Goal: Navigation & Orientation: Find specific page/section

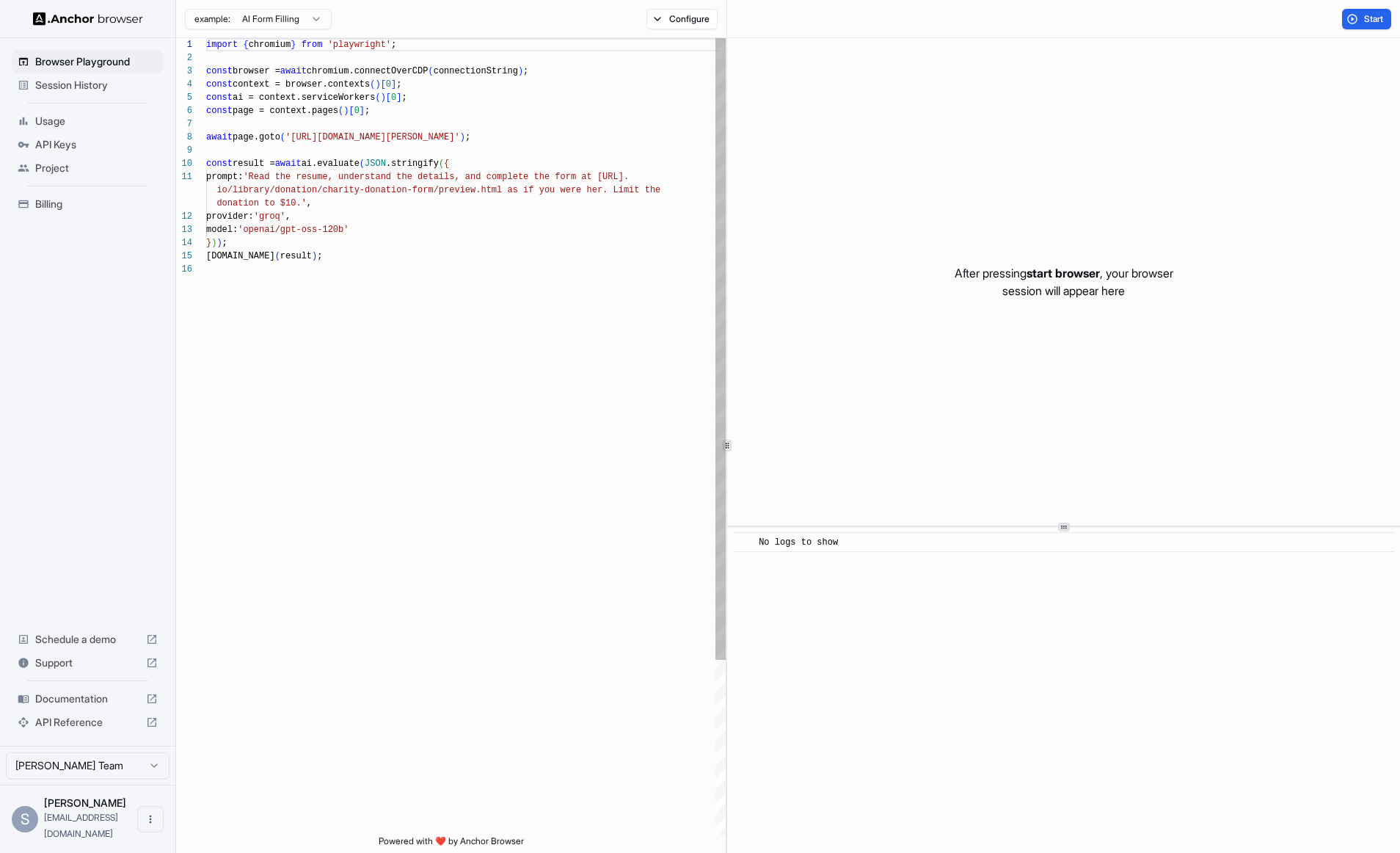
scroll to position [132, 0]
click at [58, 18] on img at bounding box center [87, 18] width 110 height 14
click at [94, 26] on div at bounding box center [87, 18] width 176 height 38
click at [96, 19] on img at bounding box center [87, 18] width 110 height 14
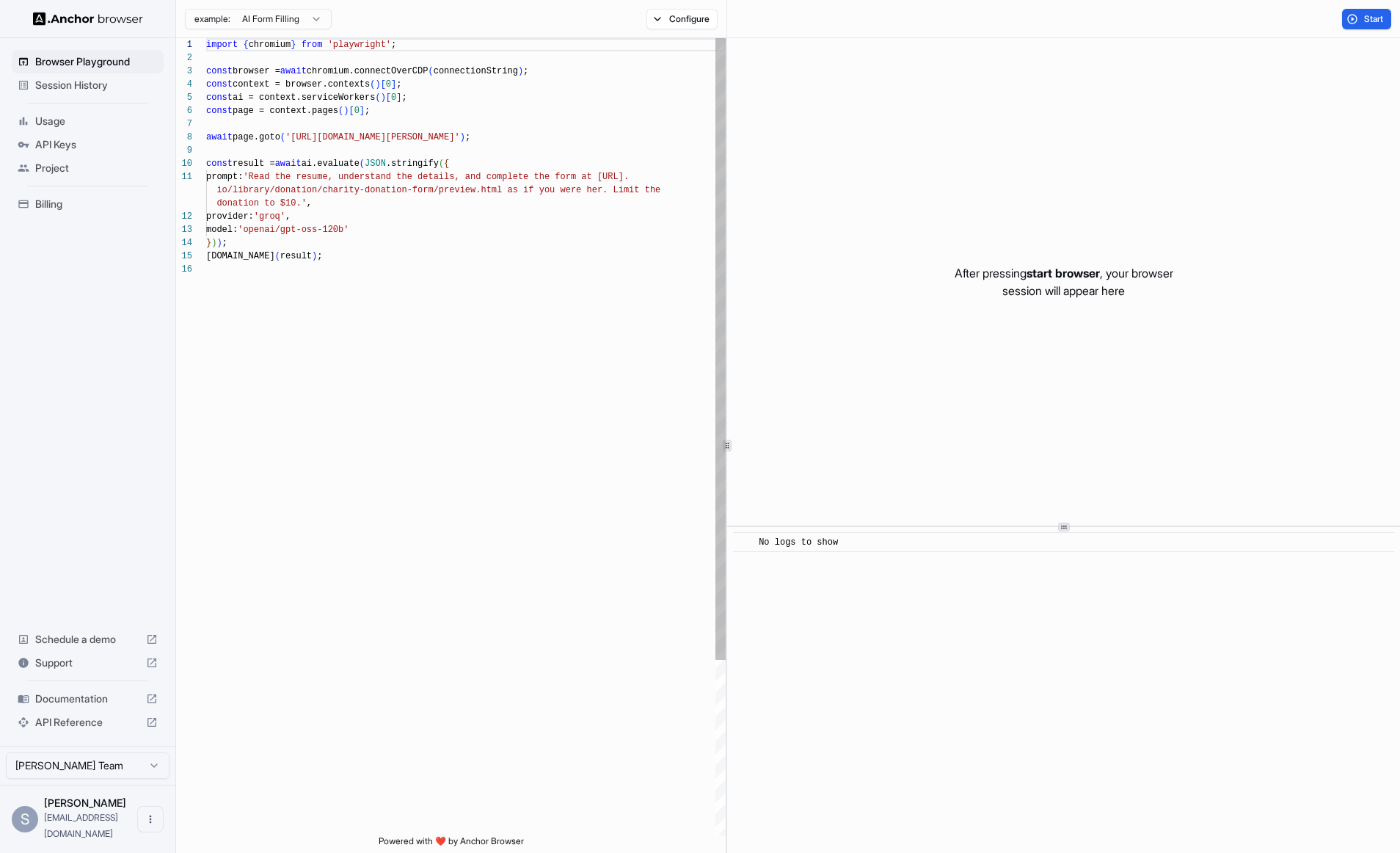
scroll to position [132, 0]
click at [91, 87] on span "Session History" at bounding box center [96, 85] width 123 height 14
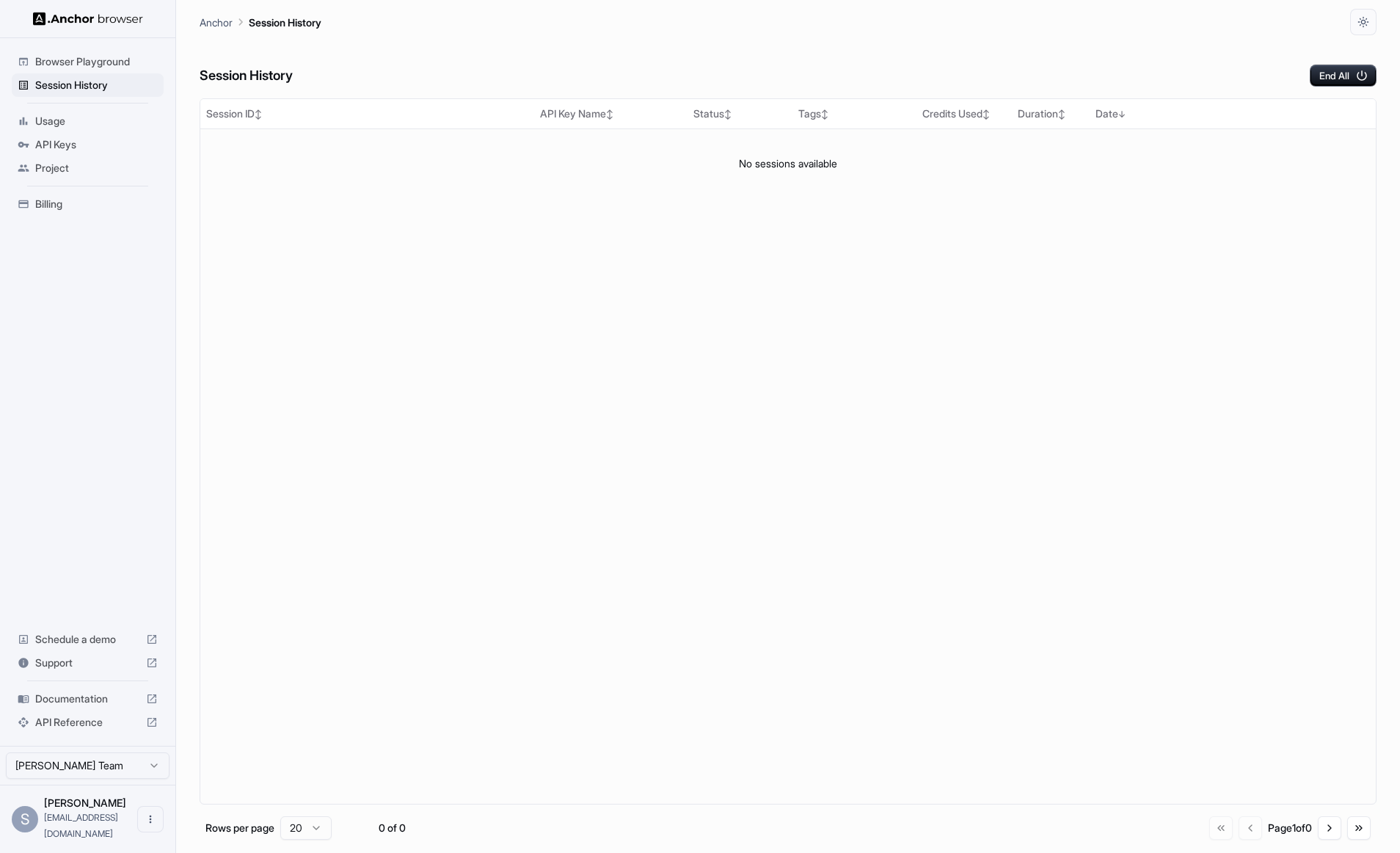
click at [67, 118] on span "Usage" at bounding box center [96, 121] width 123 height 14
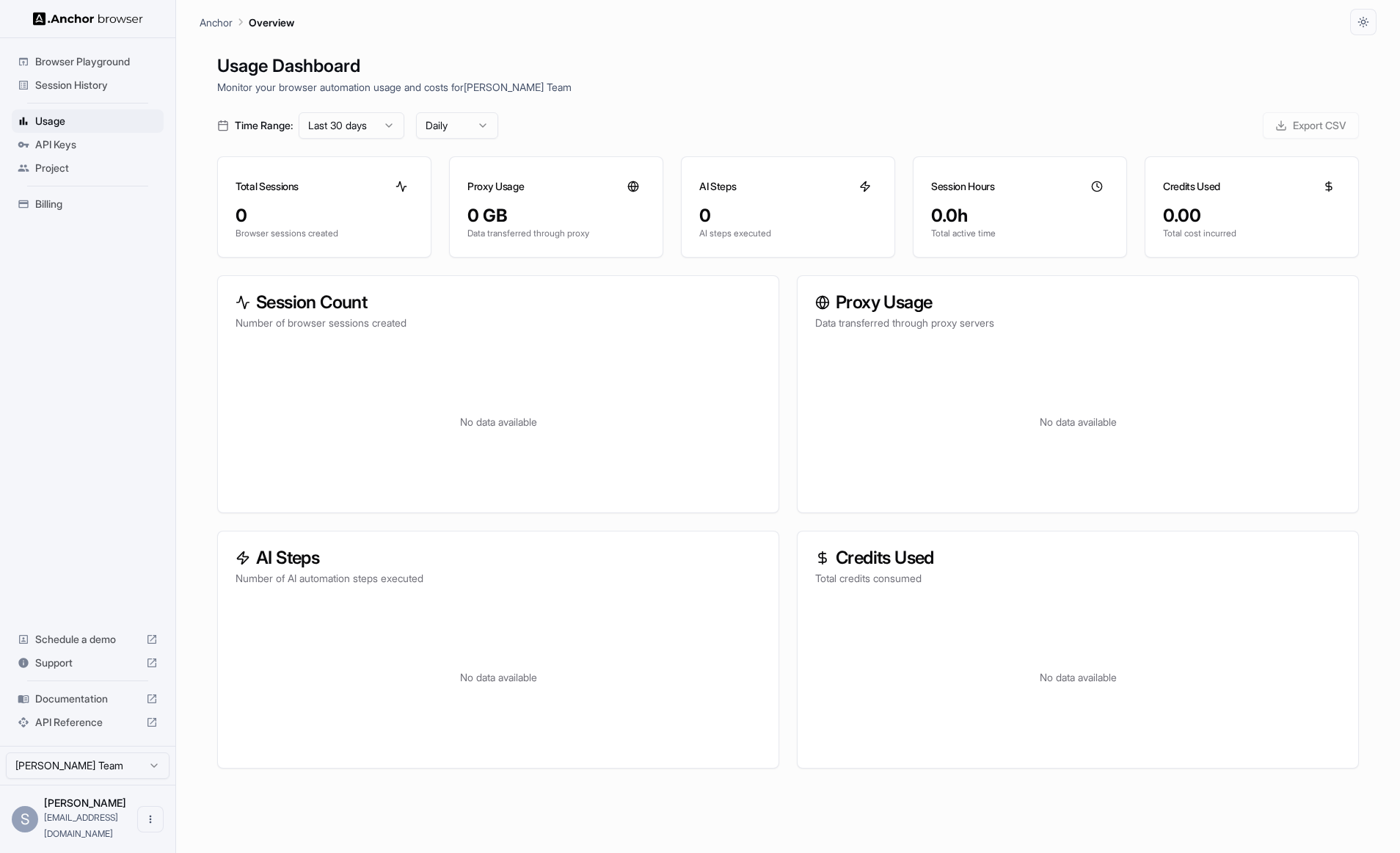
click at [67, 148] on span "API Keys" at bounding box center [96, 144] width 123 height 14
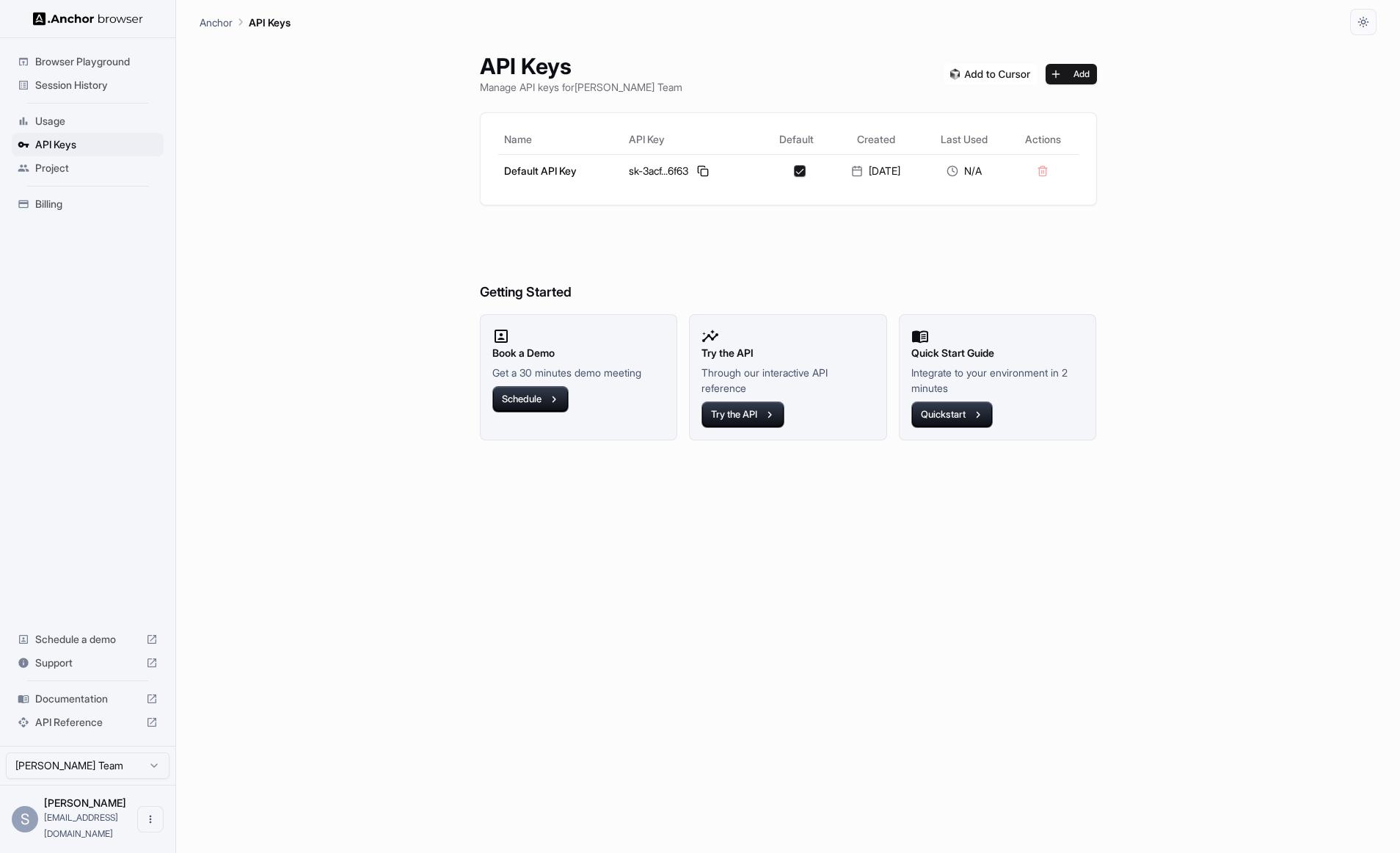
click at [64, 117] on span "Usage" at bounding box center [96, 121] width 123 height 14
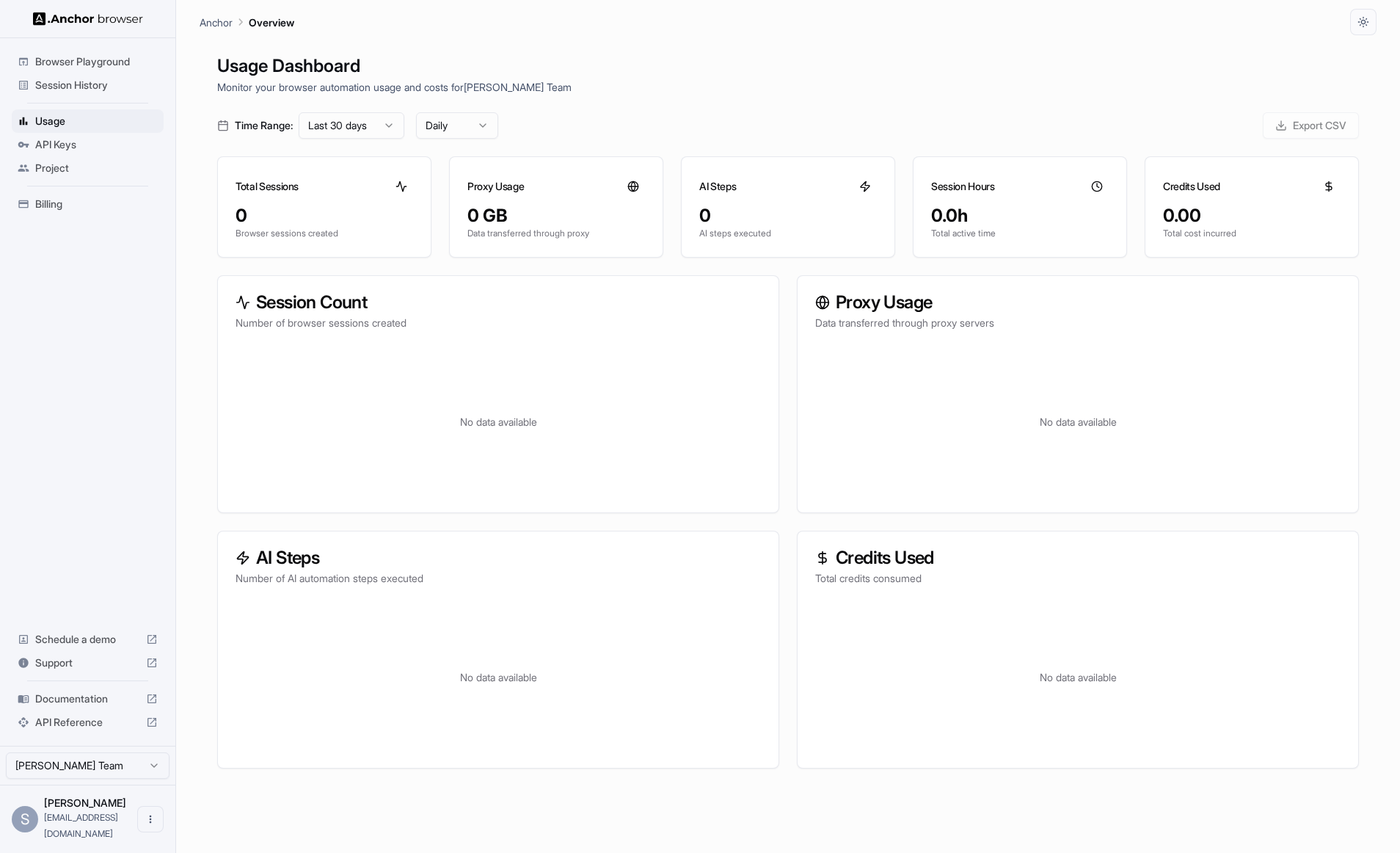
click at [44, 162] on span "Project" at bounding box center [96, 168] width 123 height 14
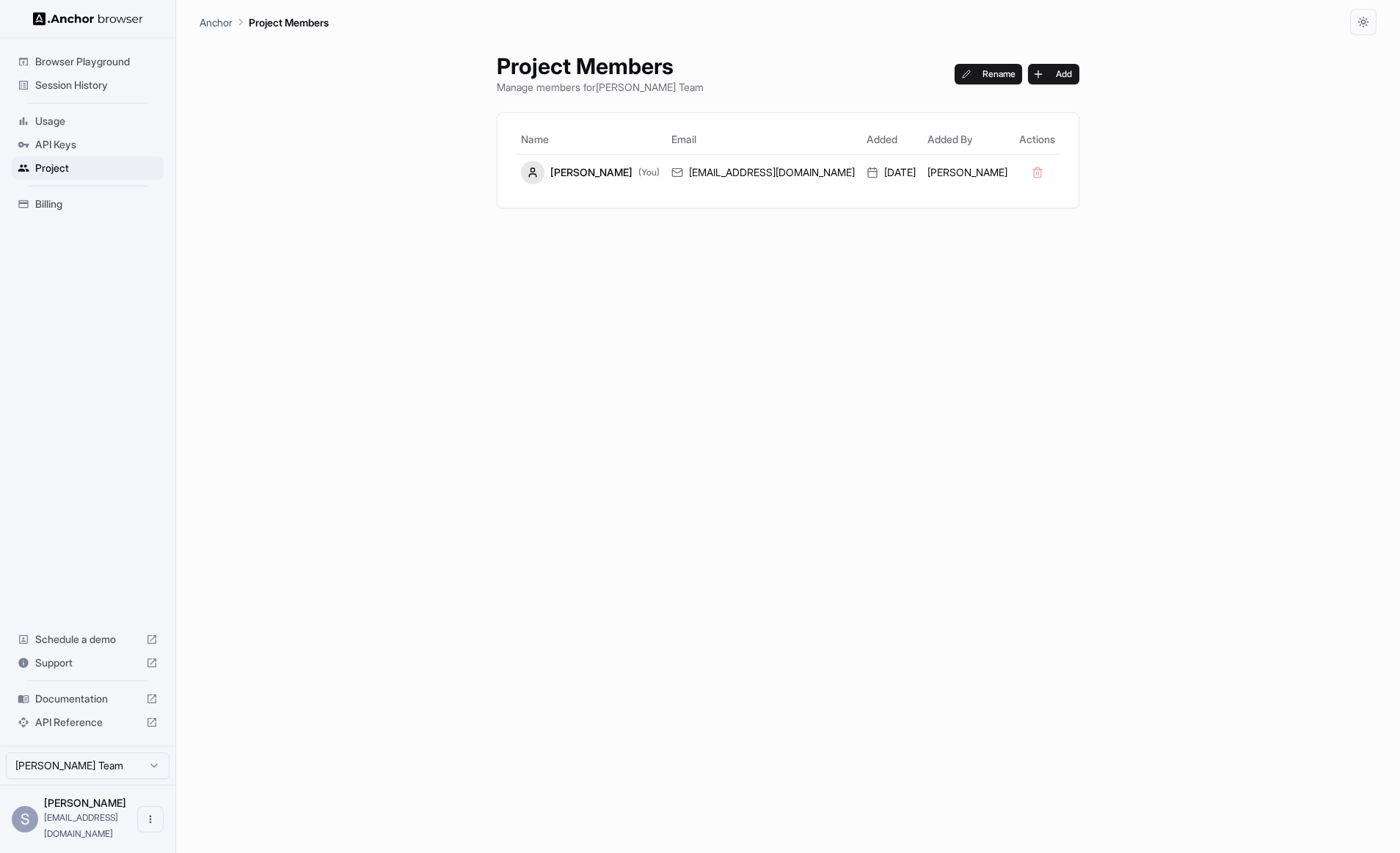
click at [53, 194] on div "Billing" at bounding box center [87, 204] width 151 height 23
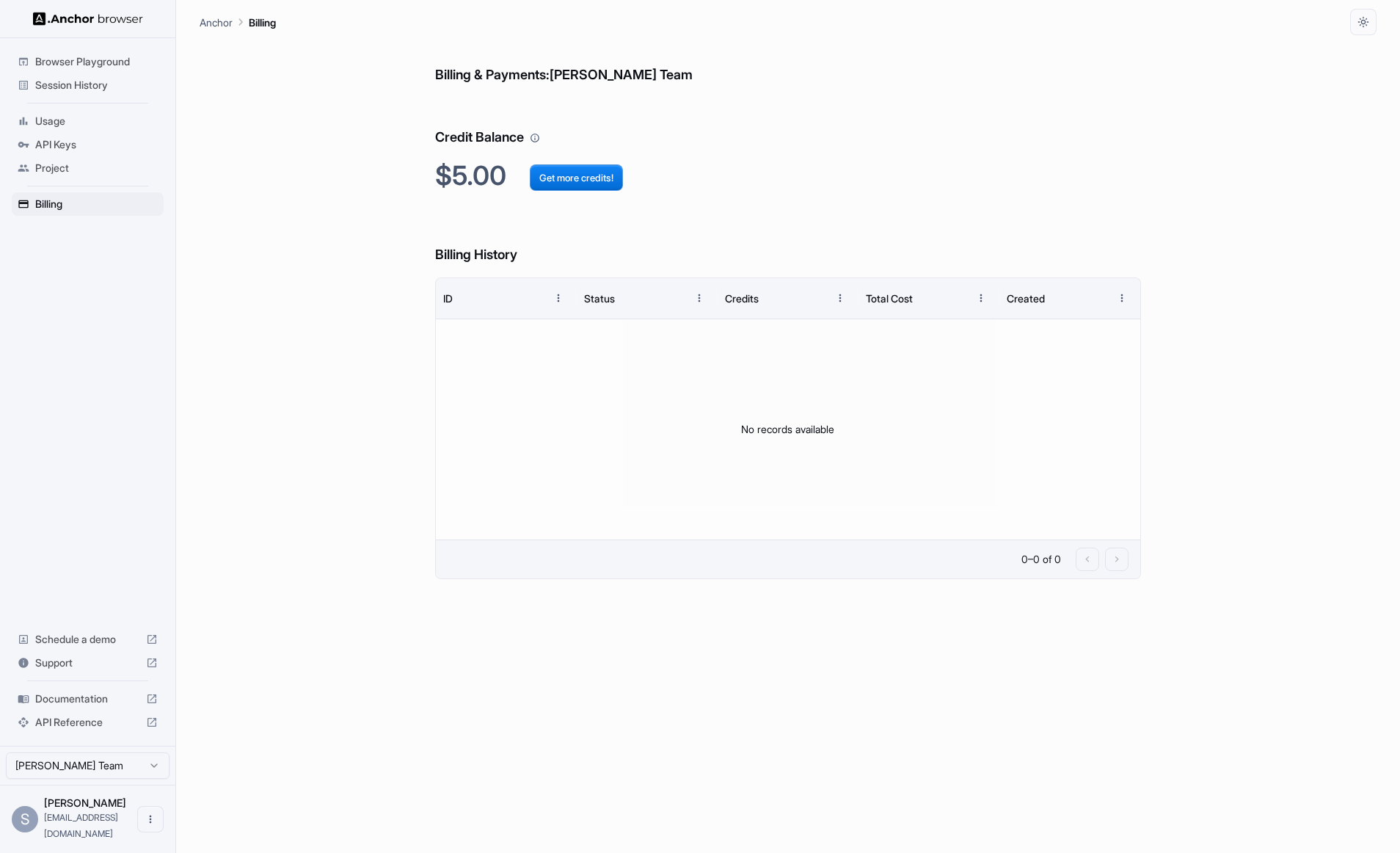
click at [56, 144] on span "API Keys" at bounding box center [96, 144] width 123 height 14
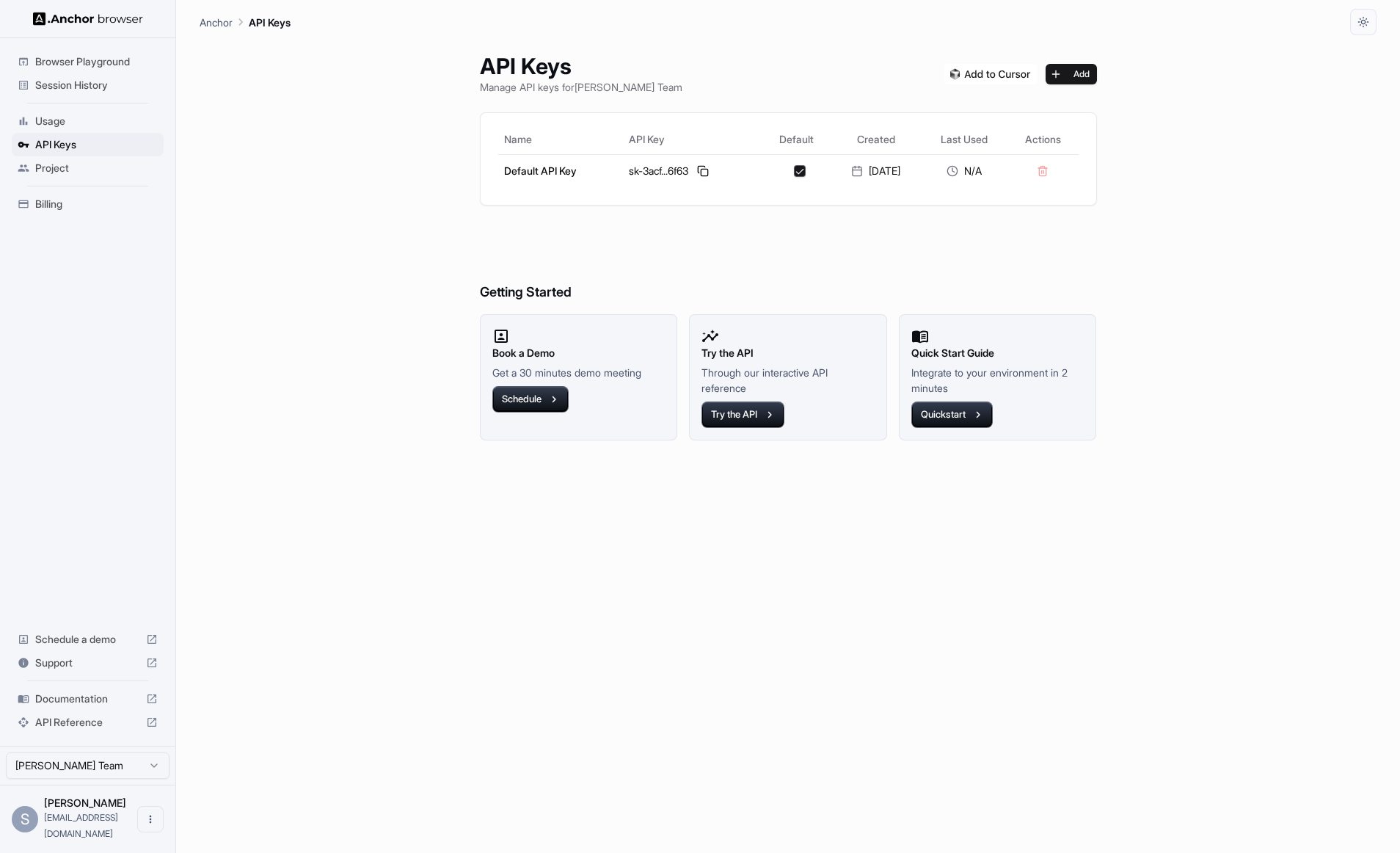
click at [62, 85] on span "Session History" at bounding box center [96, 85] width 123 height 14
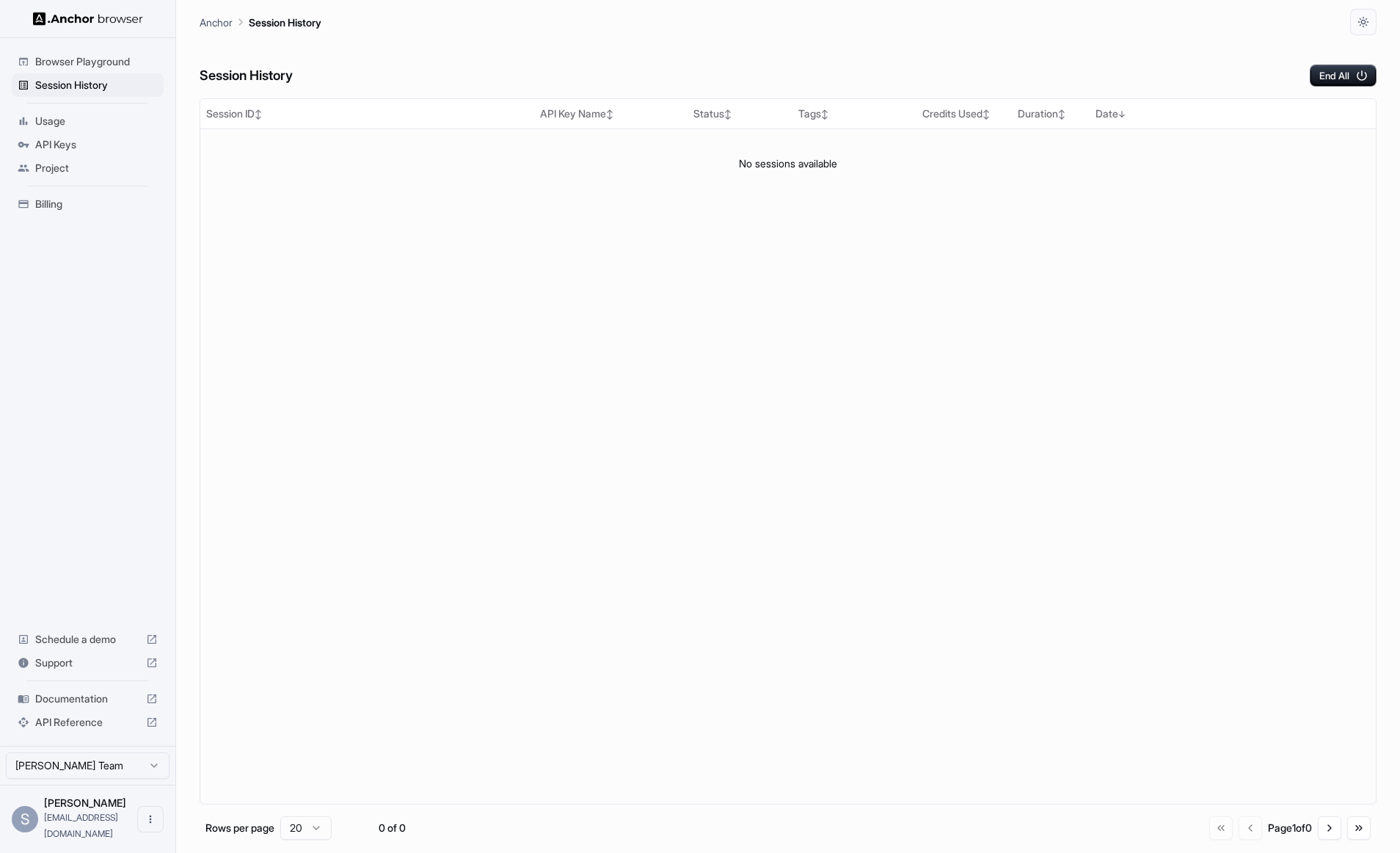
click at [62, 64] on span "Browser Playground" at bounding box center [96, 62] width 123 height 14
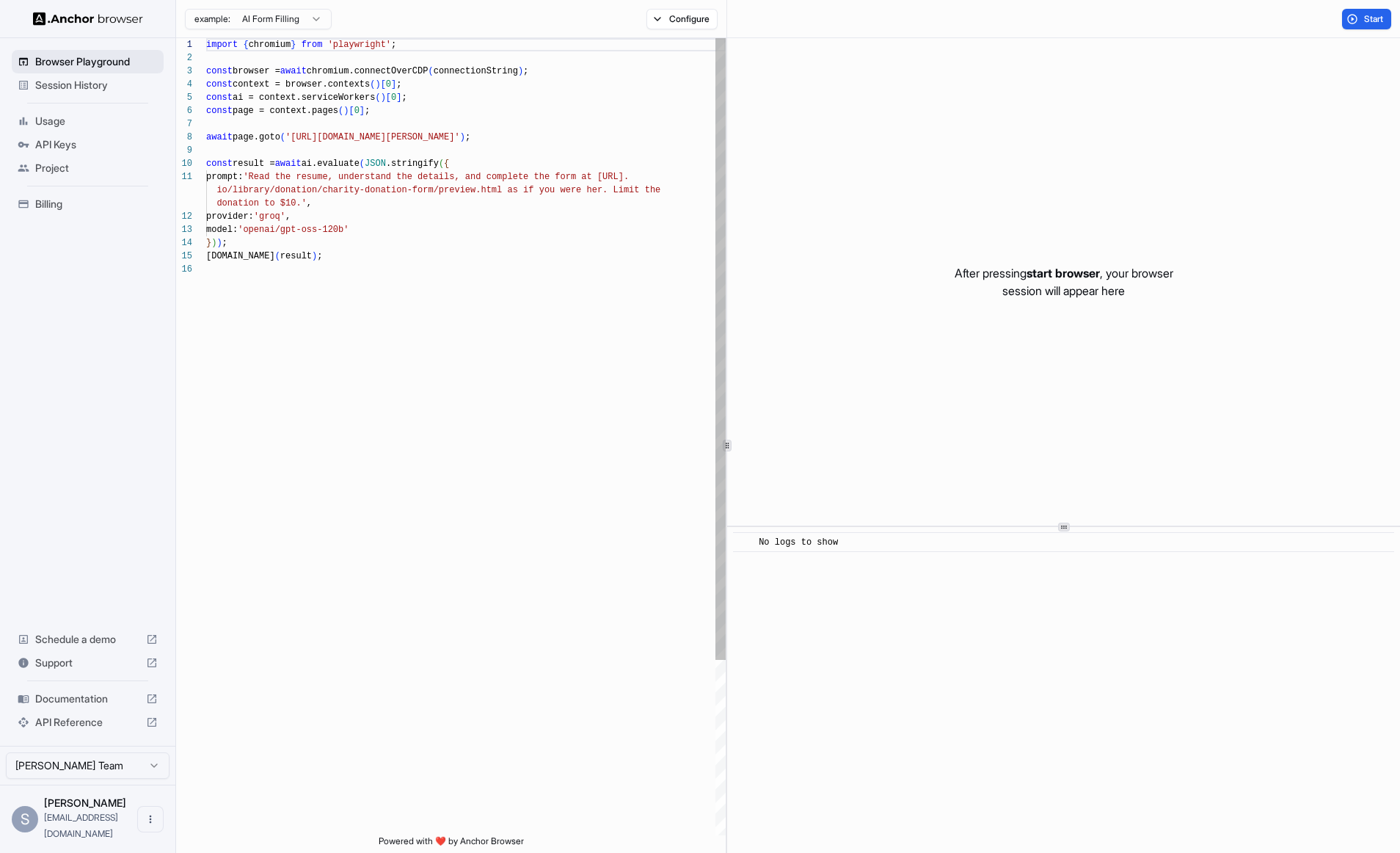
scroll to position [132, 0]
click at [1366, 17] on span "Start" at bounding box center [1374, 18] width 21 height 12
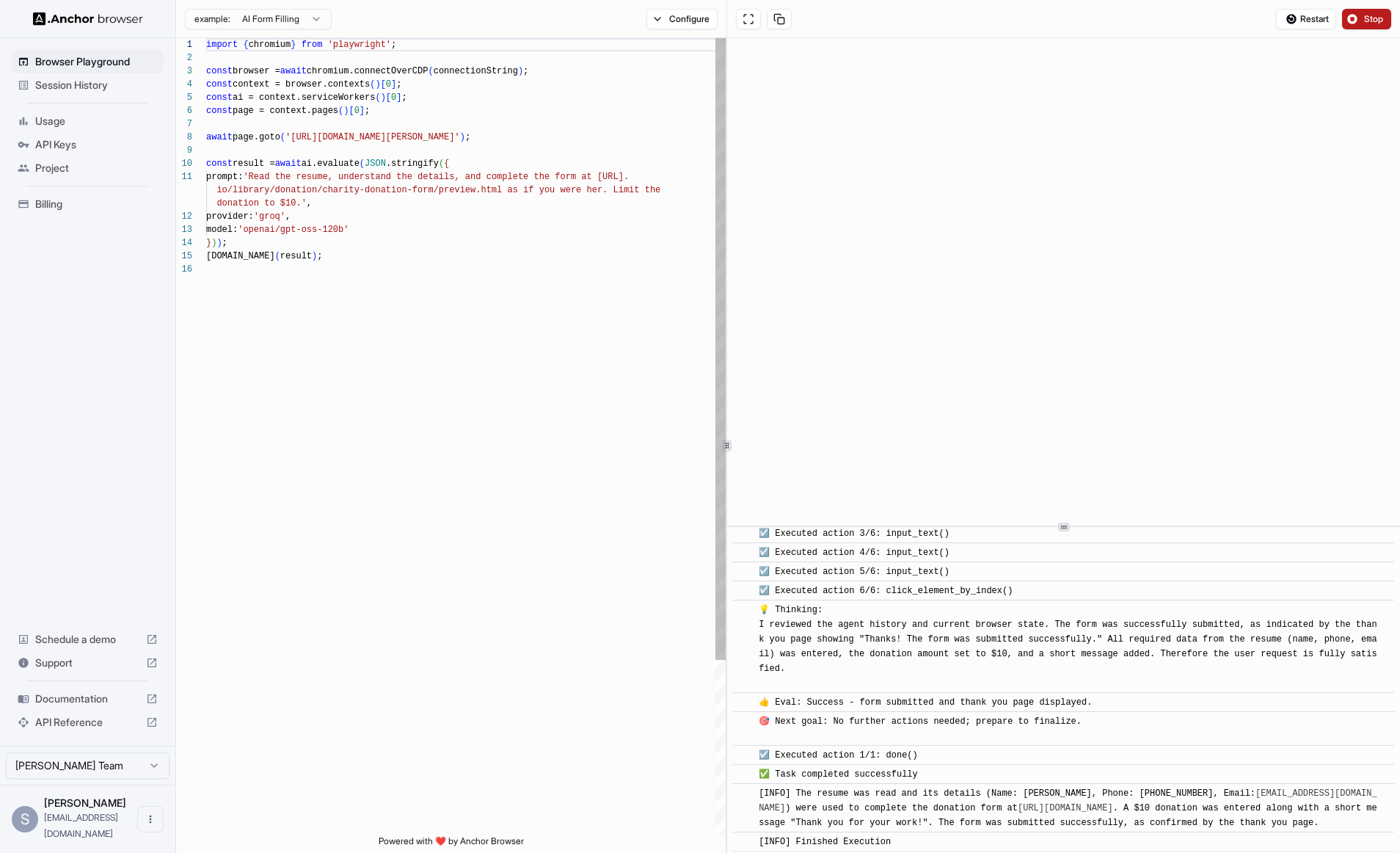
scroll to position [661, 0]
click at [151, 703] on icon at bounding box center [151, 698] width 9 height 9
